Goal: Entertainment & Leisure: Consume media (video, audio)

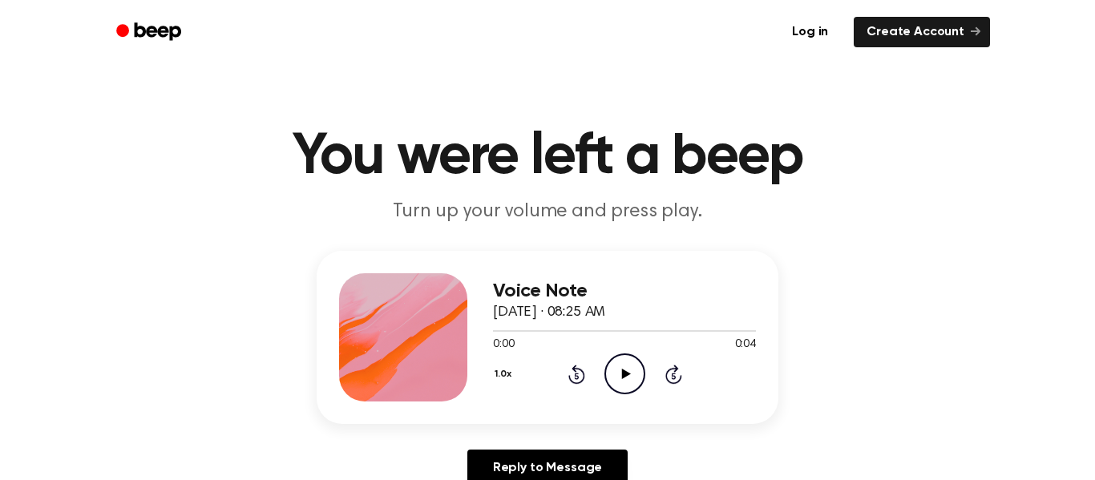
click at [631, 372] on icon "Play Audio" at bounding box center [624, 373] width 41 height 41
click at [631, 372] on icon "Pause Audio" at bounding box center [624, 373] width 41 height 41
click at [631, 372] on icon "Play Audio" at bounding box center [624, 373] width 41 height 41
click at [623, 373] on icon "Pause Audio" at bounding box center [624, 373] width 41 height 41
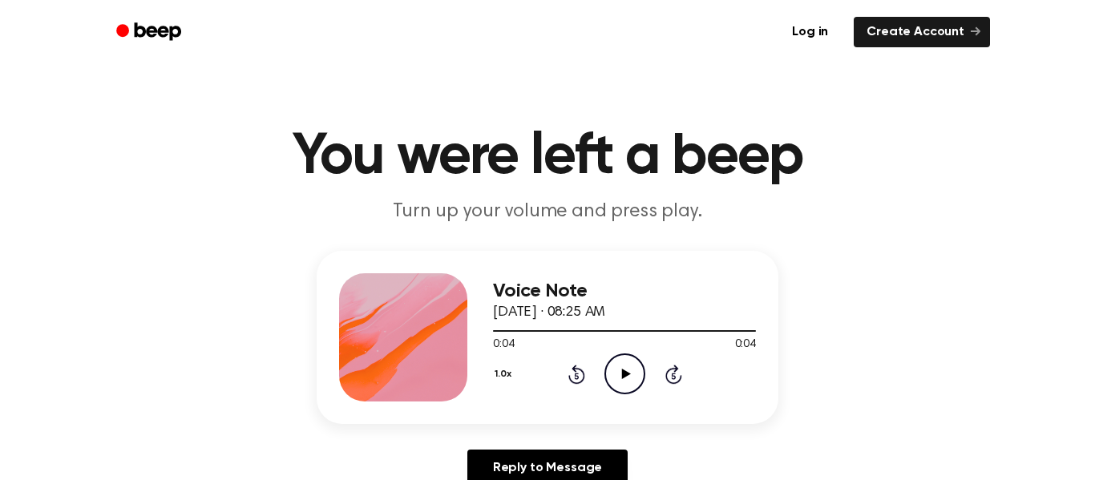
click at [623, 373] on icon at bounding box center [625, 374] width 9 height 10
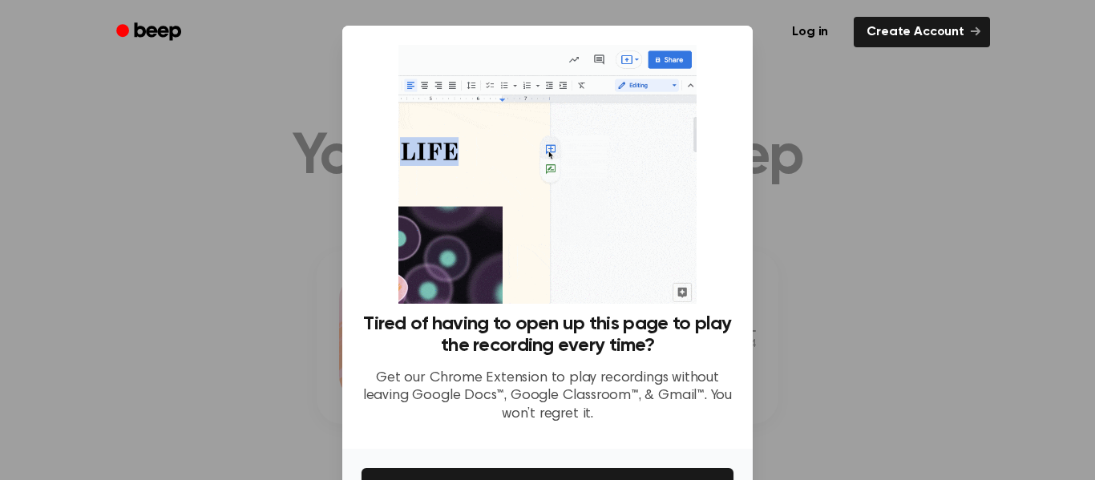
click at [823, 304] on div at bounding box center [547, 240] width 1095 height 480
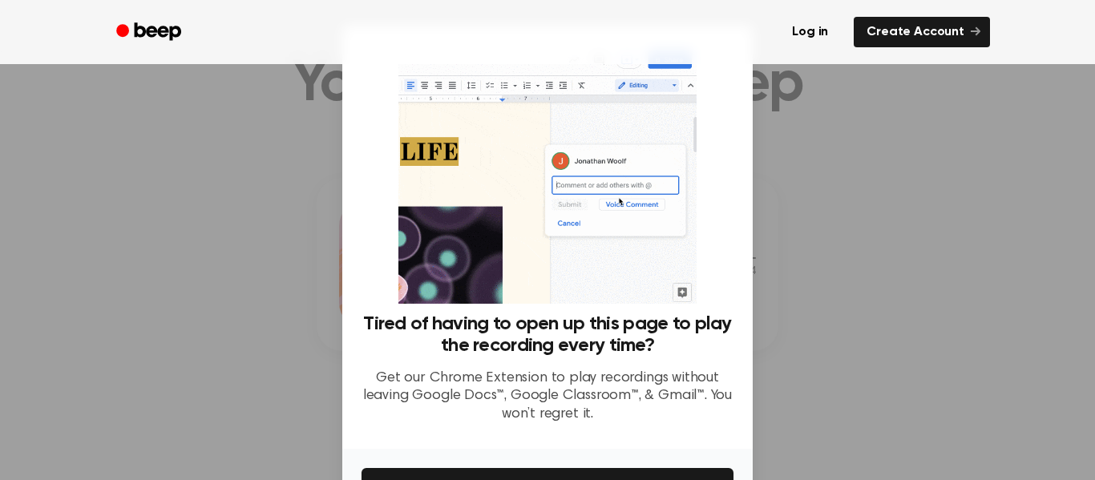
scroll to position [74, 0]
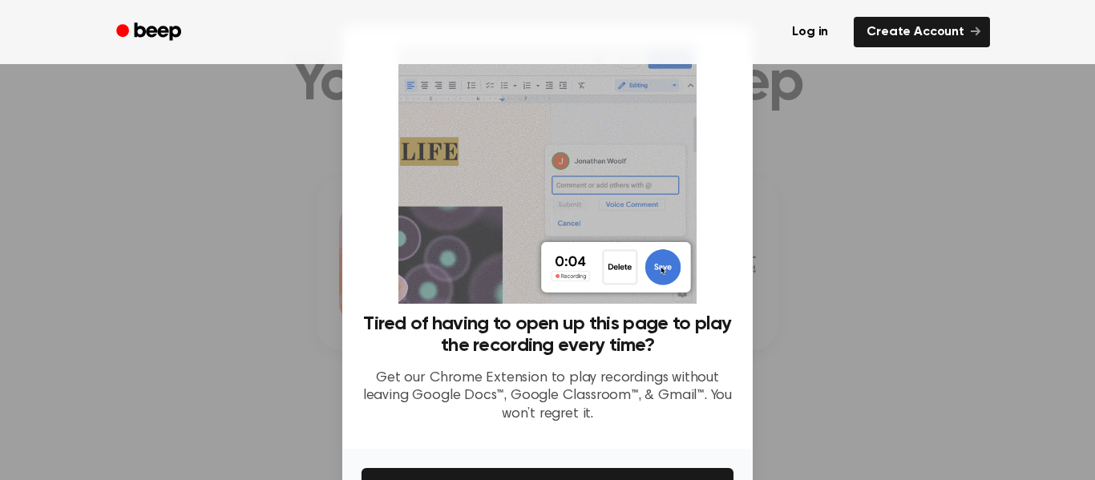
click at [831, 377] on div at bounding box center [547, 240] width 1095 height 480
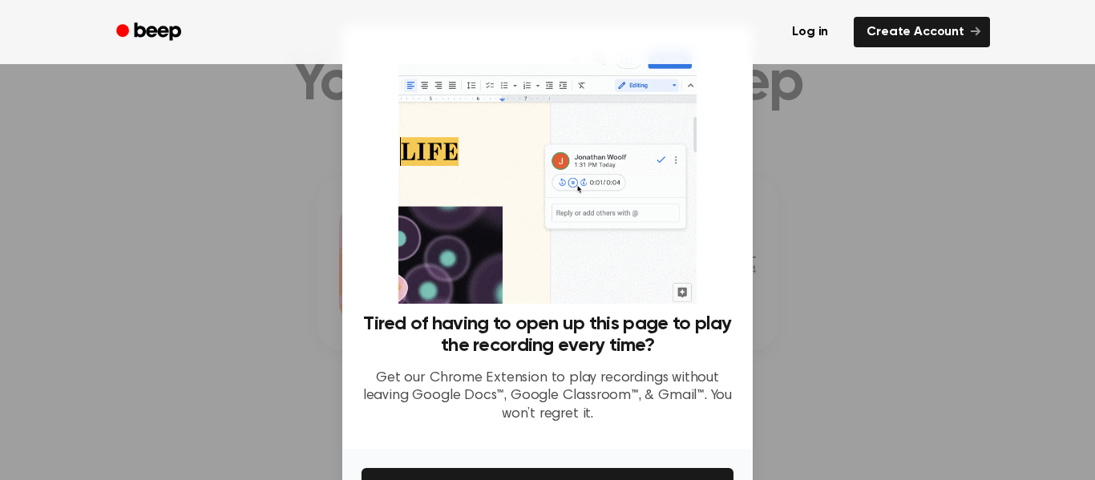
click at [831, 377] on div at bounding box center [547, 240] width 1095 height 480
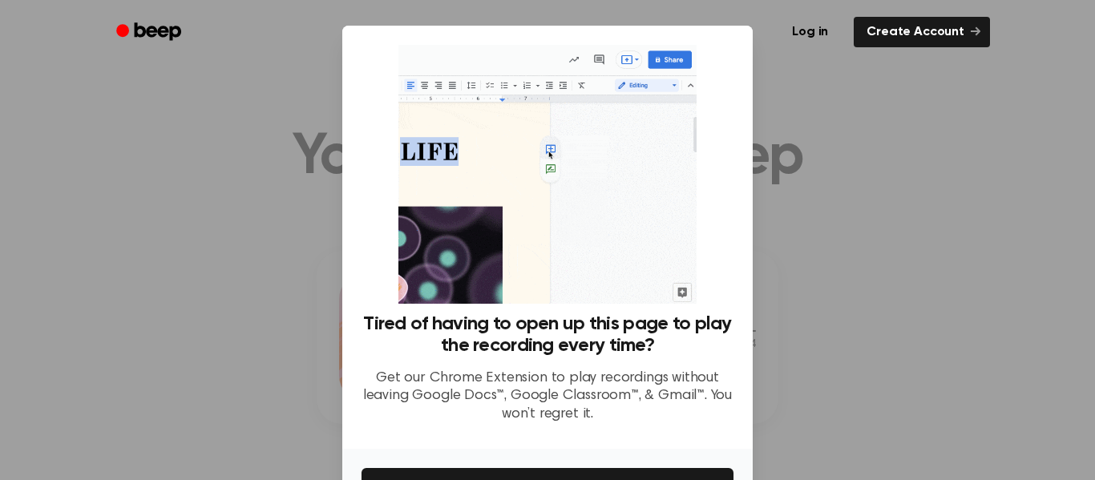
click at [818, 353] on div at bounding box center [547, 240] width 1095 height 480
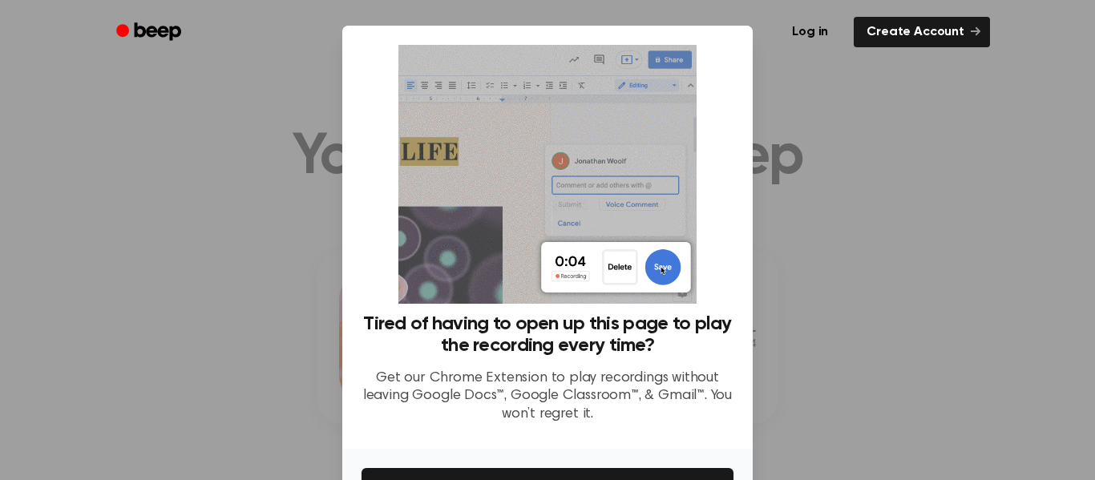
click at [818, 353] on div at bounding box center [547, 240] width 1095 height 480
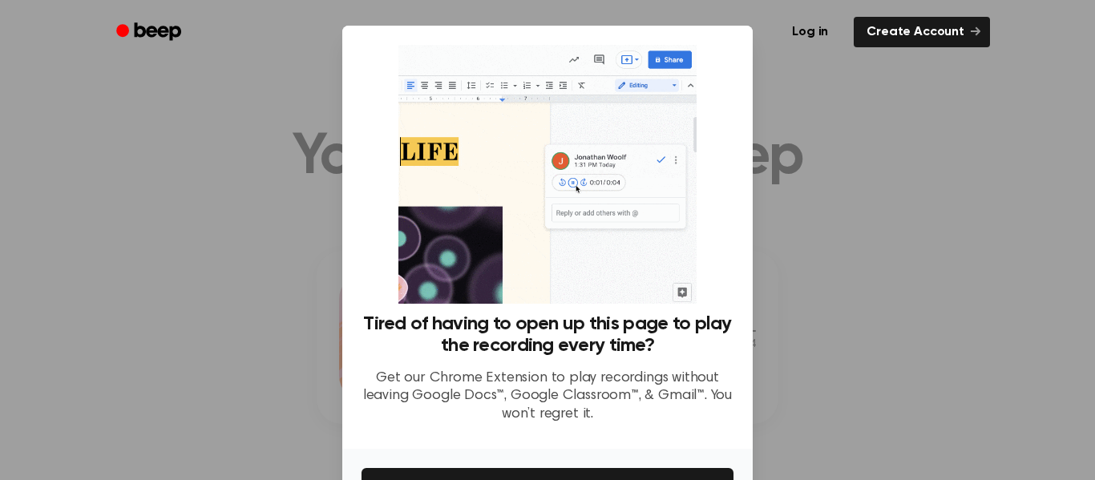
click at [818, 353] on div at bounding box center [547, 240] width 1095 height 480
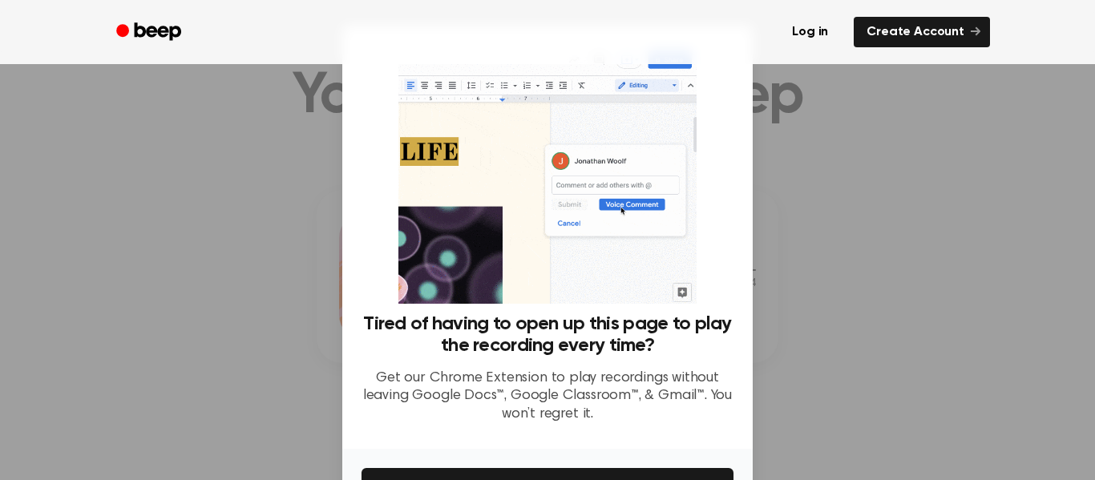
scroll to position [62, 0]
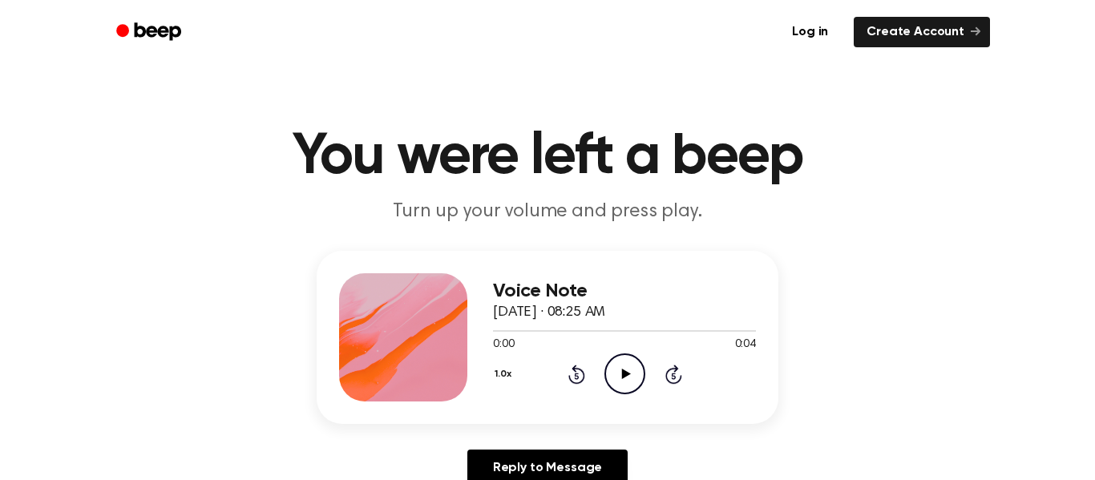
click at [615, 376] on icon "Play Audio" at bounding box center [624, 373] width 41 height 41
click at [619, 373] on icon "Play Audio" at bounding box center [624, 373] width 41 height 41
click at [623, 373] on icon at bounding box center [625, 374] width 9 height 10
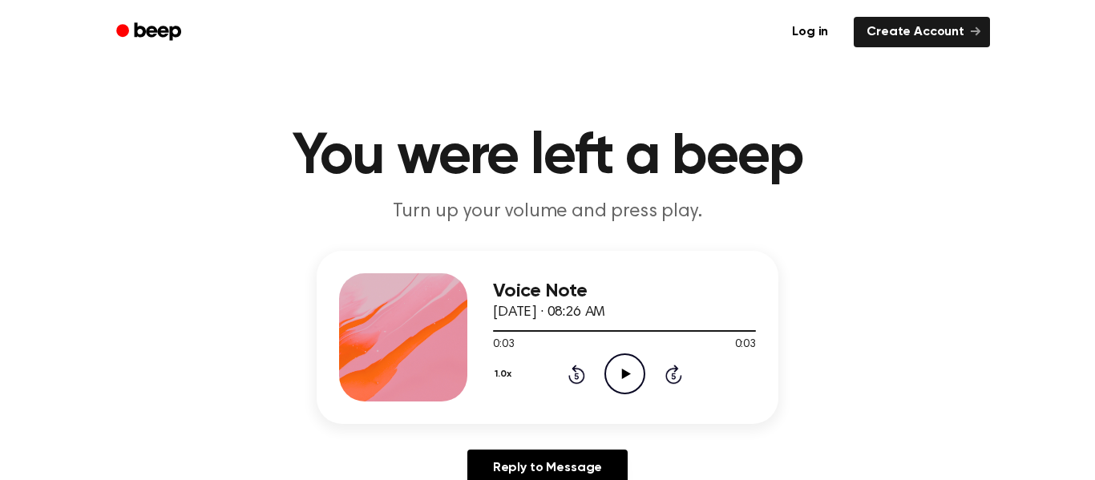
click at [623, 373] on icon at bounding box center [625, 374] width 9 height 10
click at [623, 373] on icon "Pause Audio" at bounding box center [624, 373] width 41 height 41
